Goal: Contribute content: Contribute content

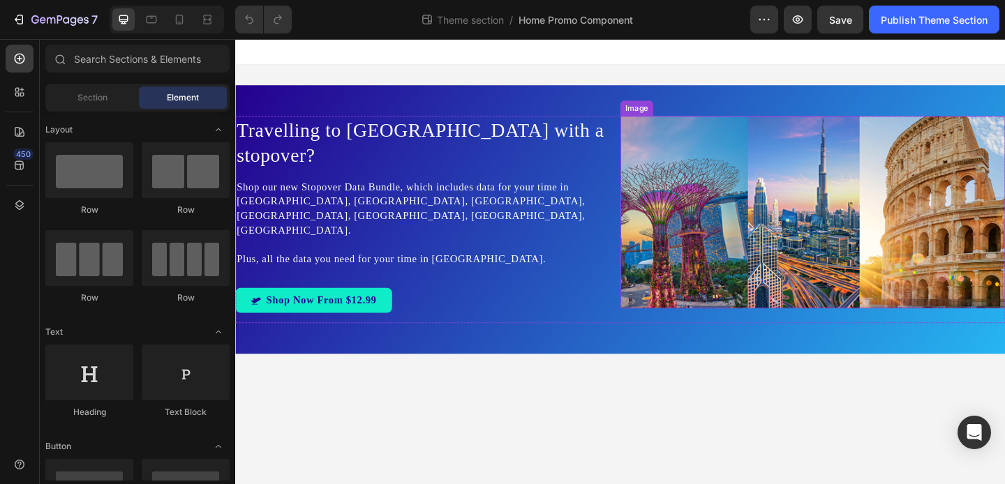
click at [750, 213] on img at bounding box center [863, 227] width 419 height 209
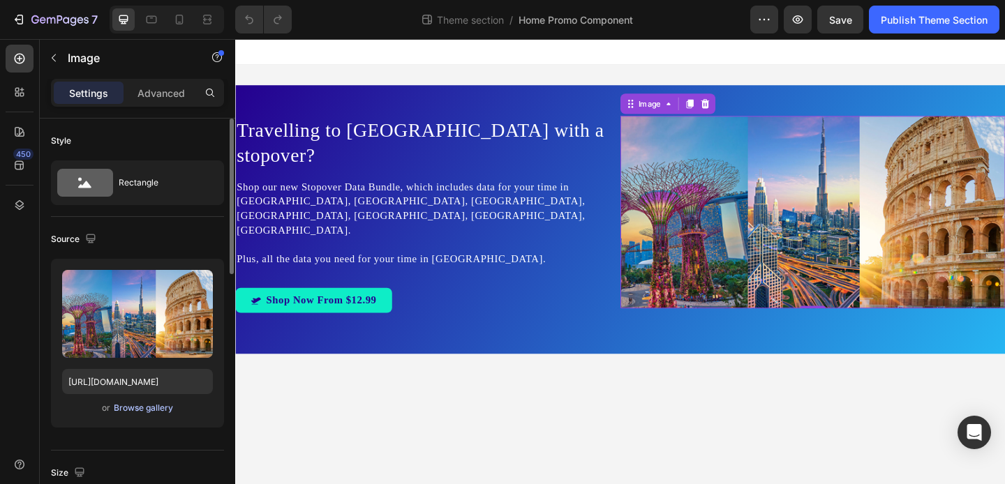
click at [156, 408] on div "Browse gallery" at bounding box center [143, 408] width 59 height 13
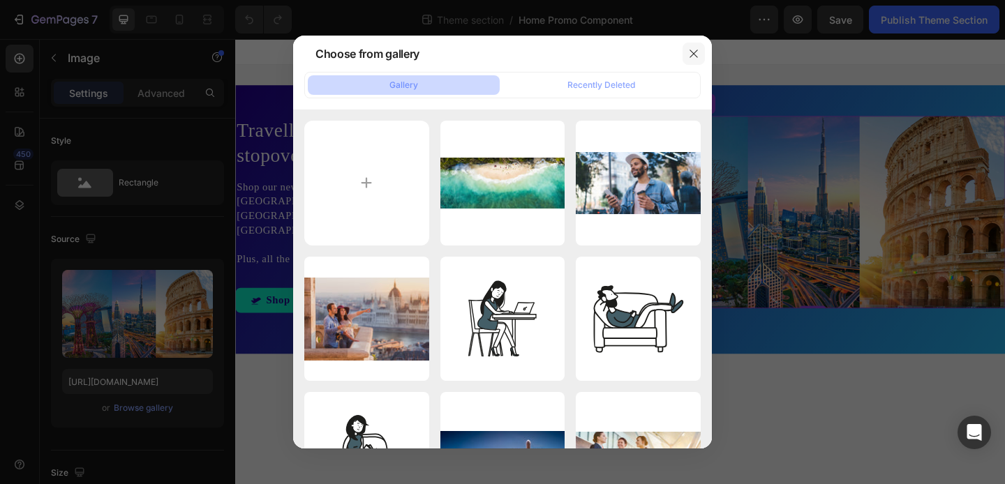
click at [694, 48] on icon "button" at bounding box center [693, 53] width 11 height 11
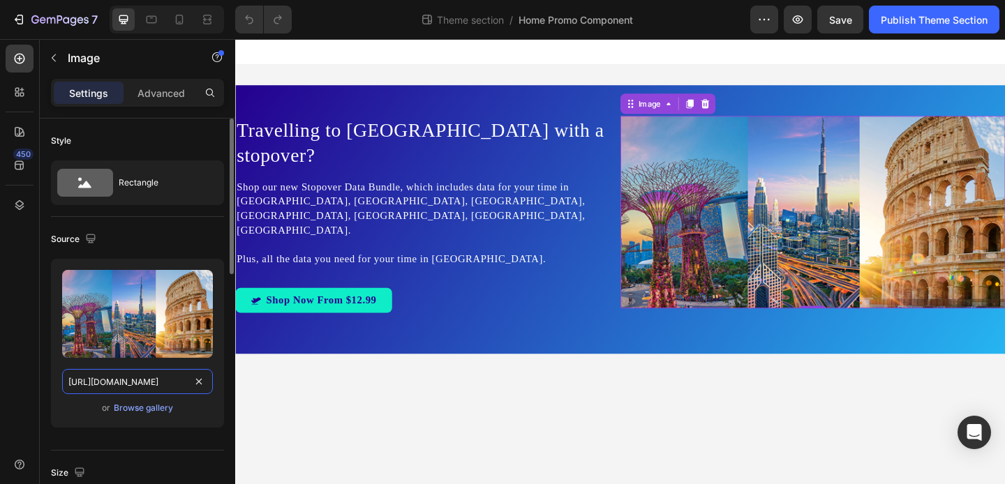
click at [163, 380] on input "[URL][DOMAIN_NAME]" at bounding box center [137, 381] width 151 height 25
click at [162, 386] on input "[URL][DOMAIN_NAME]" at bounding box center [137, 381] width 151 height 25
click at [143, 381] on input "[URL][DOMAIN_NAME]" at bounding box center [137, 381] width 151 height 25
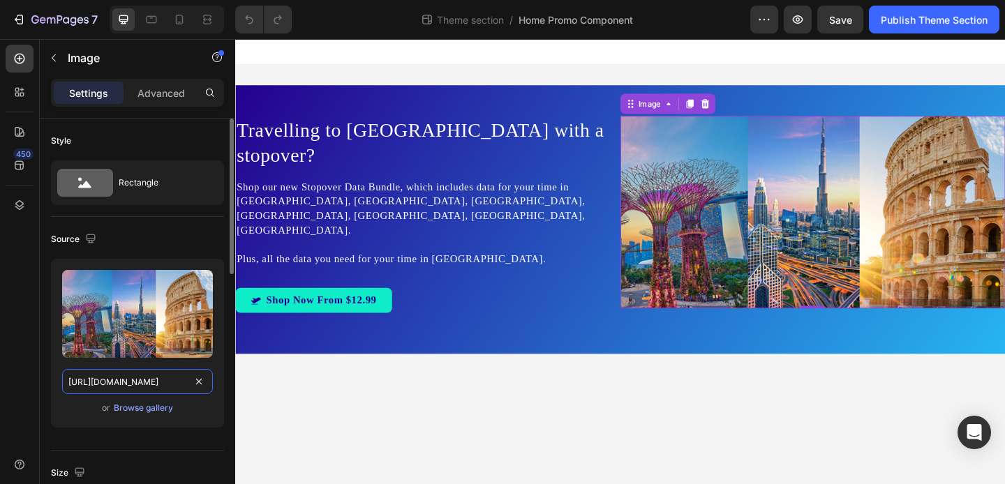
click at [143, 381] on input "[URL][DOMAIN_NAME]" at bounding box center [137, 381] width 151 height 25
click at [152, 409] on div "Browse gallery" at bounding box center [143, 408] width 59 height 13
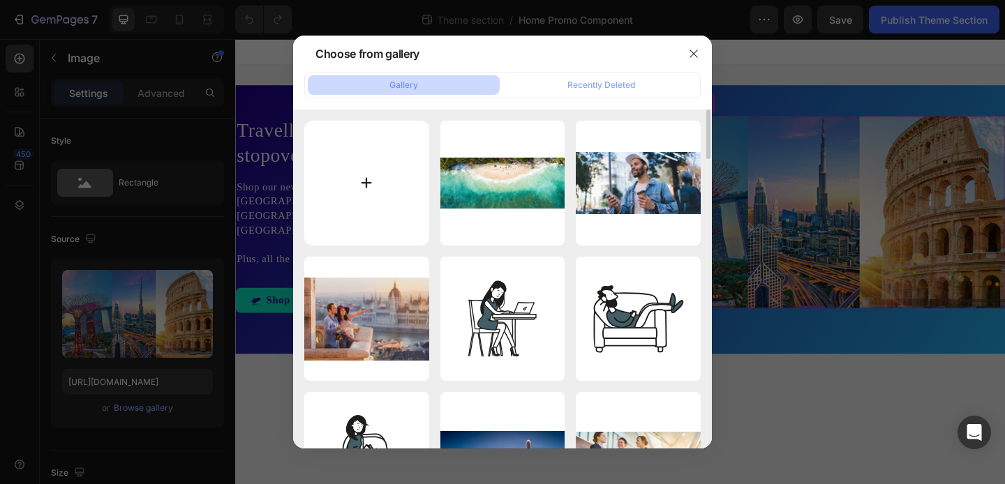
click at [366, 186] on input "file" at bounding box center [366, 183] width 125 height 125
type input "C:\fakepath\stopover.jpg"
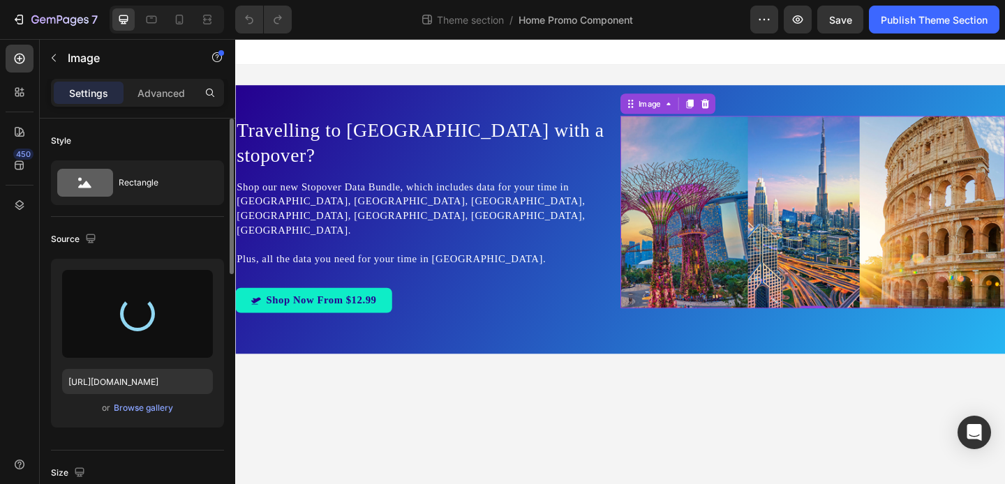
type input "[URL][DOMAIN_NAME]"
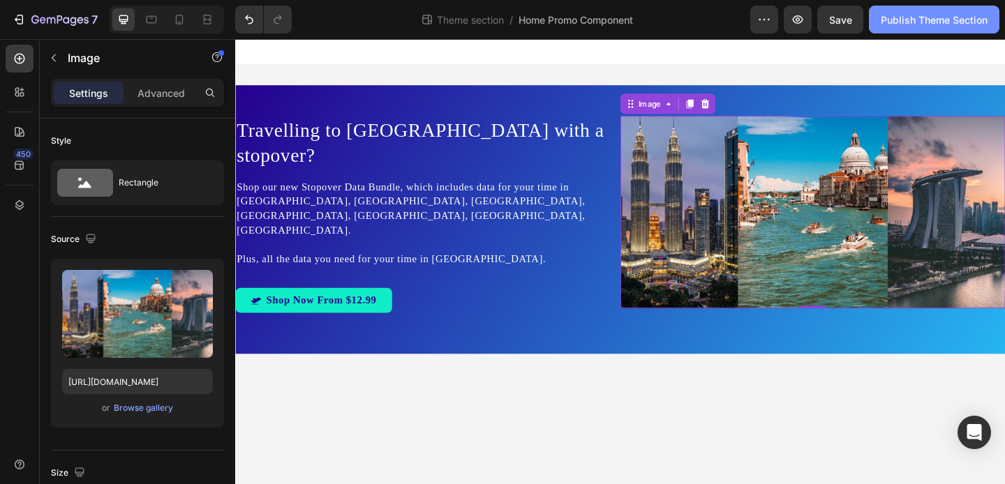
click at [931, 17] on div "Publish Theme Section" at bounding box center [934, 20] width 107 height 15
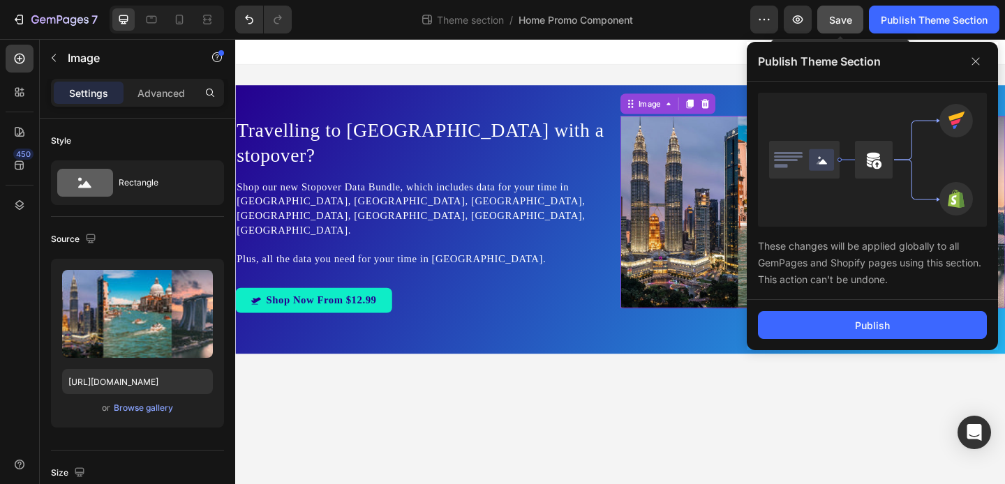
click at [848, 18] on span "Save" at bounding box center [840, 20] width 23 height 12
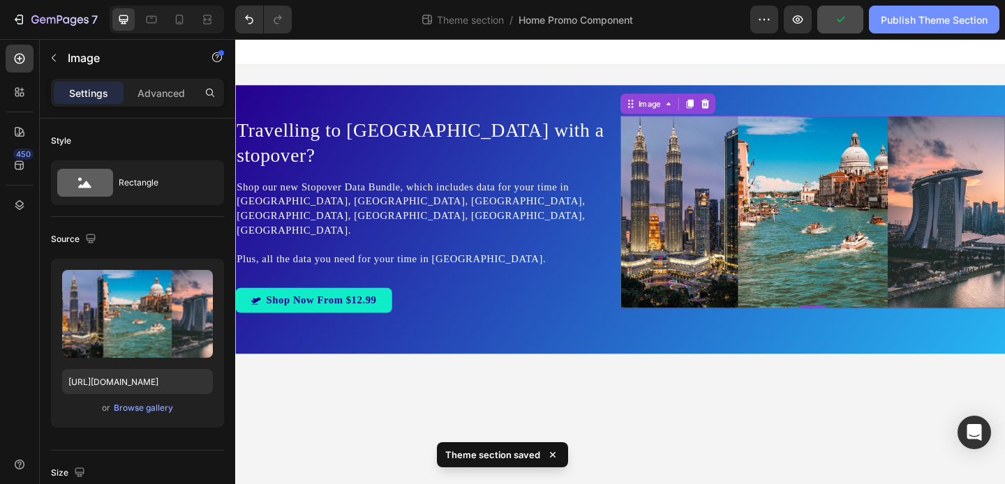
click at [913, 23] on div "Publish Theme Section" at bounding box center [934, 20] width 107 height 15
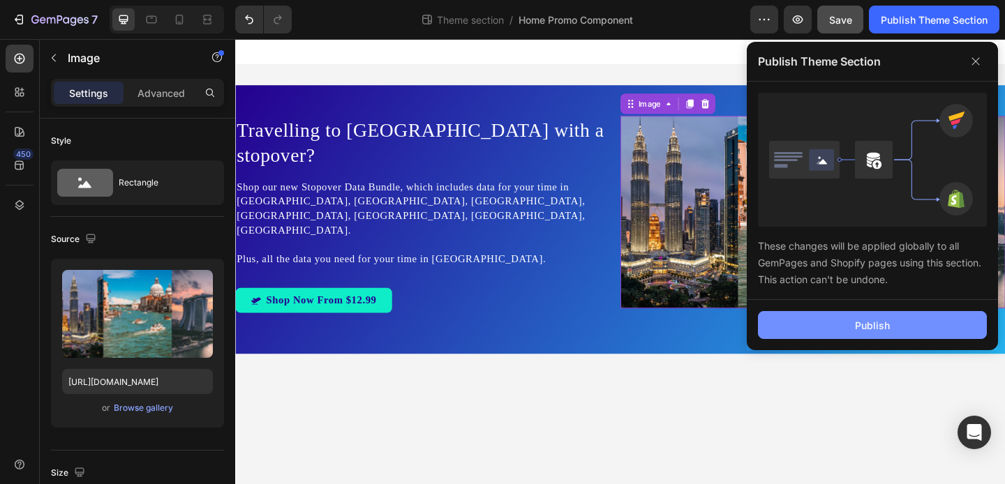
click at [853, 326] on button "Publish" at bounding box center [872, 325] width 229 height 28
